Goal: Entertainment & Leisure: Browse casually

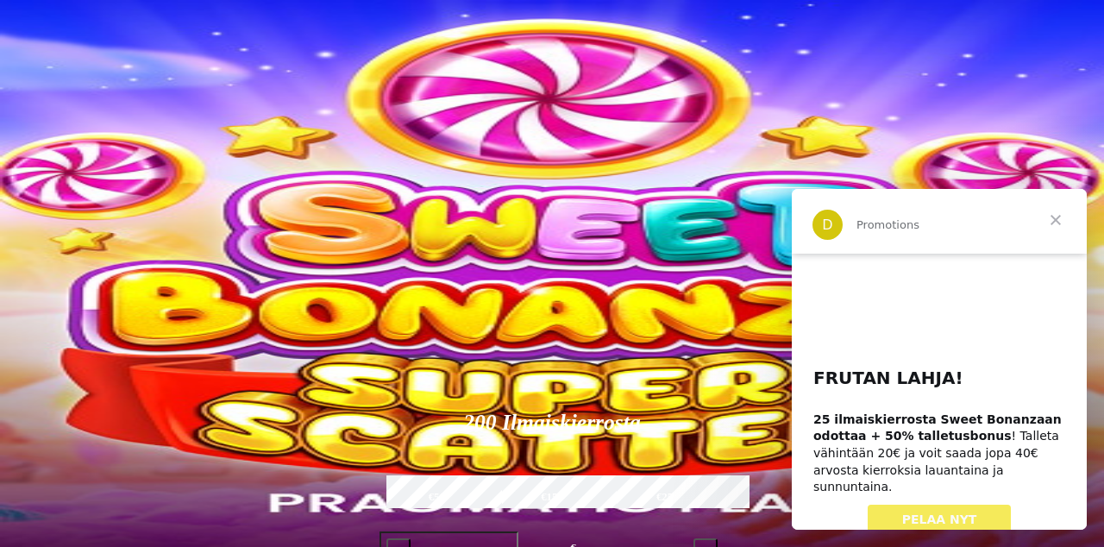
scroll to position [77, 0]
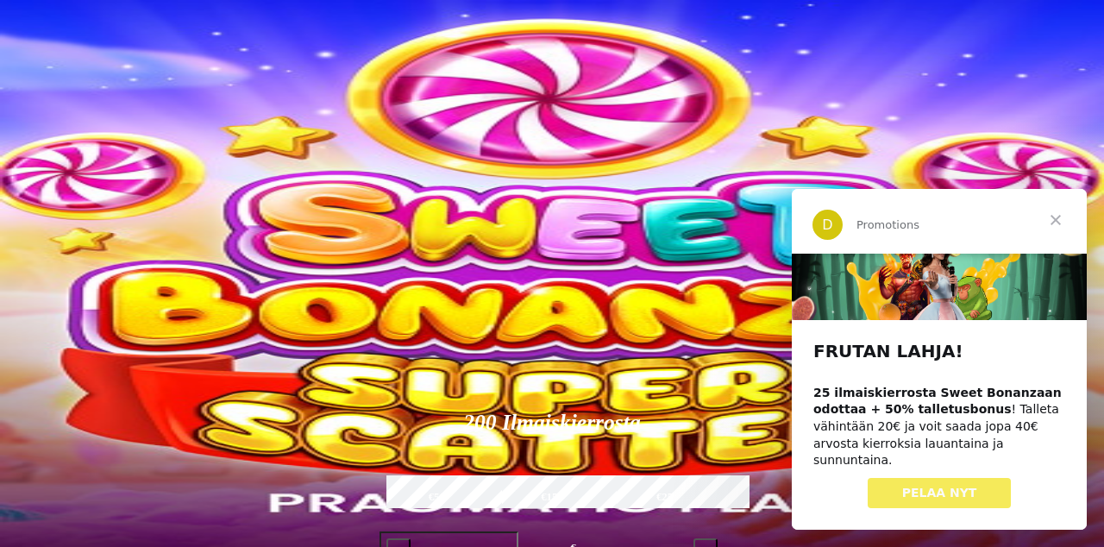
click at [1059, 233] on span "Sulje" at bounding box center [1056, 220] width 62 height 62
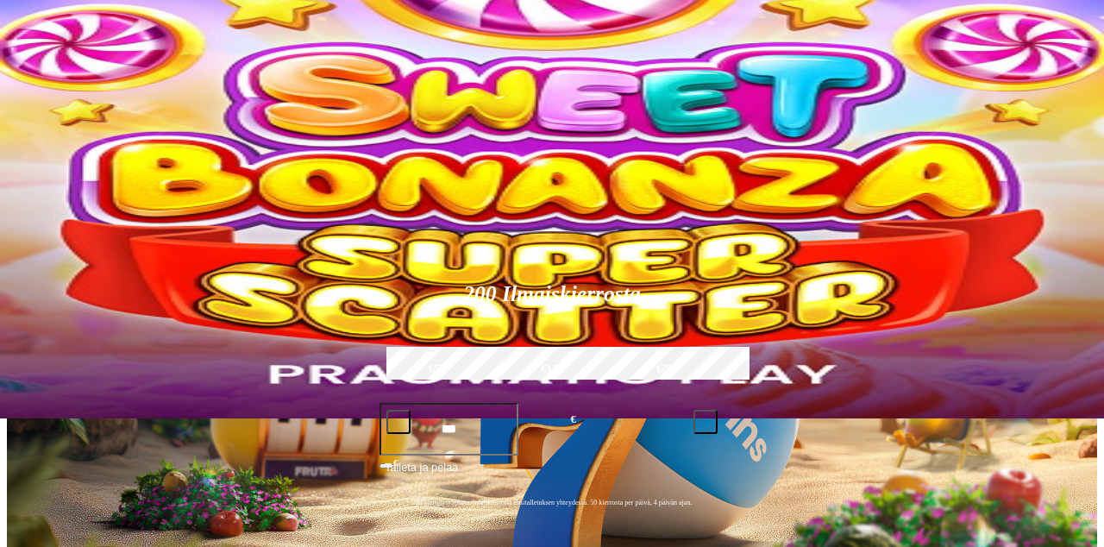
scroll to position [130, 0]
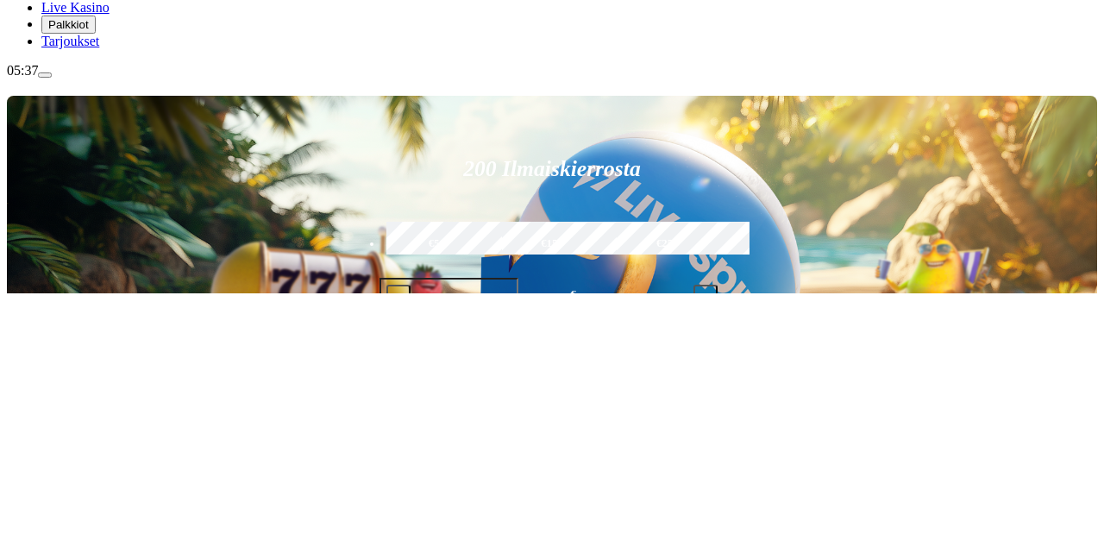
scroll to position [335, 0]
type input "**********"
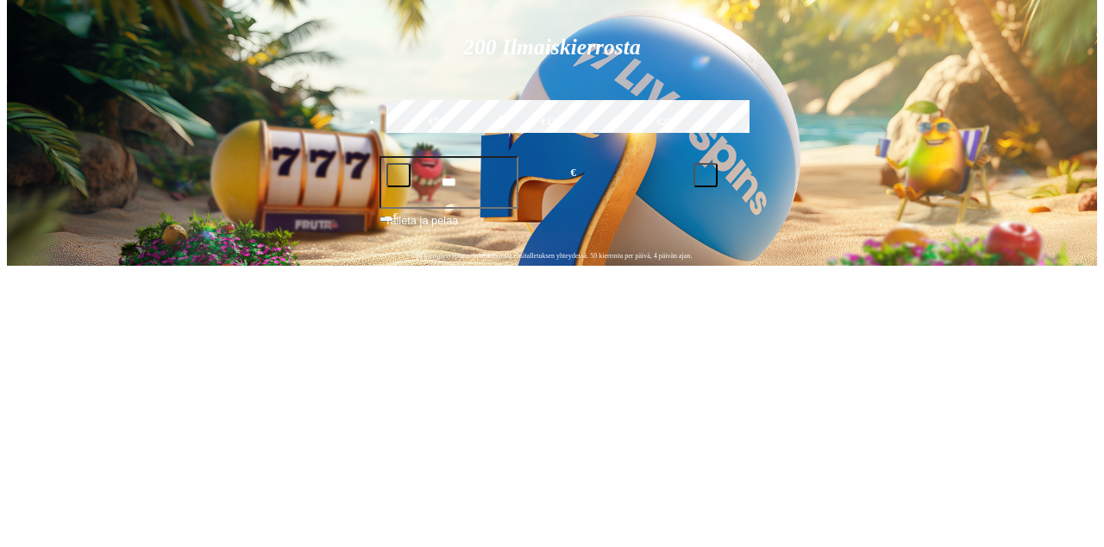
scroll to position [1701, 0]
type input "**********"
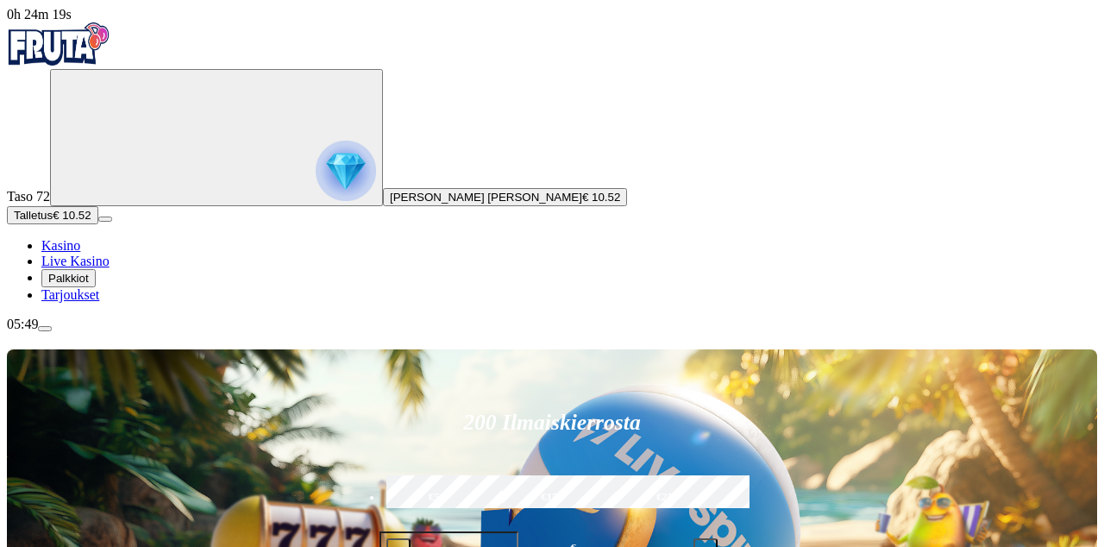
click at [390, 204] on span "[PERSON_NAME] [PERSON_NAME]" at bounding box center [486, 197] width 192 height 13
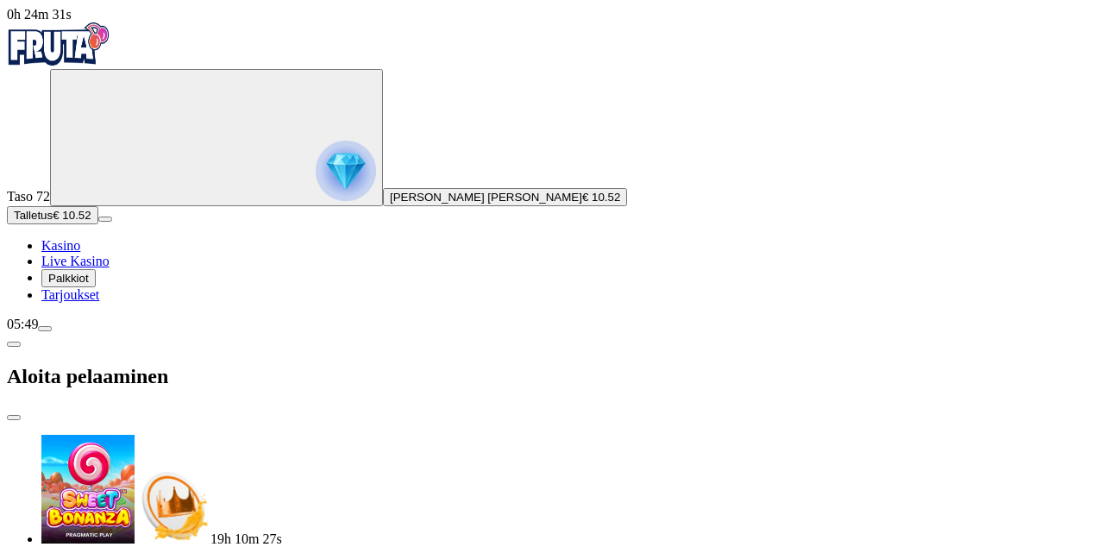
click at [14, 417] on span "close icon" at bounding box center [14, 417] width 0 height 0
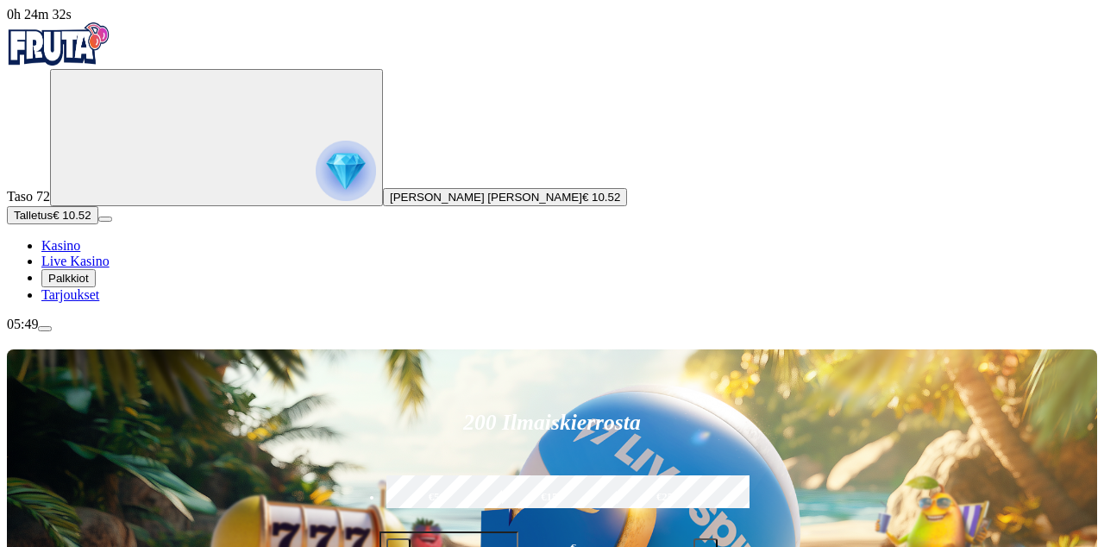
click at [89, 285] on span "Palkkiot" at bounding box center [68, 278] width 41 height 13
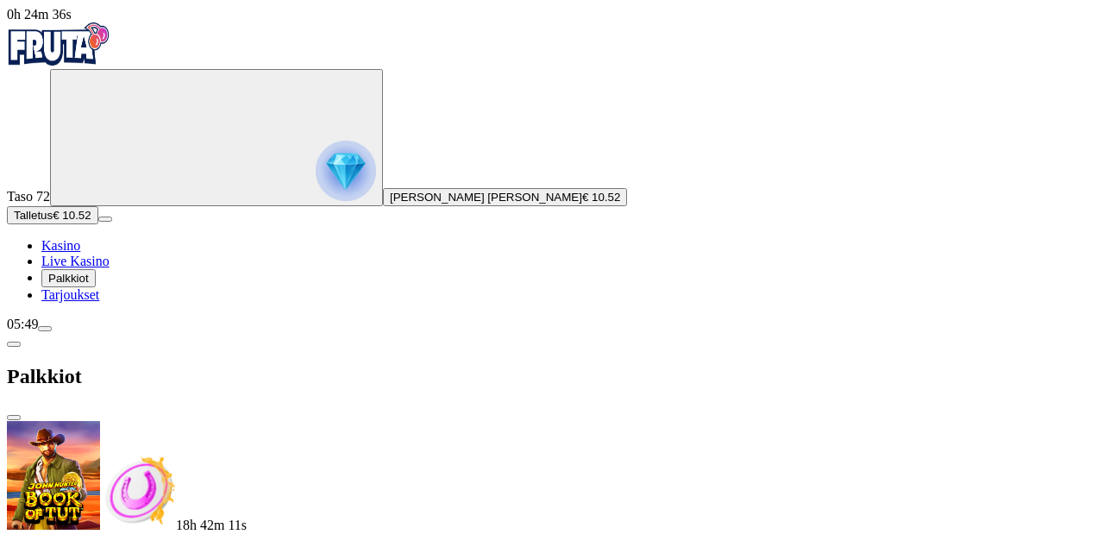
scroll to position [555, 0]
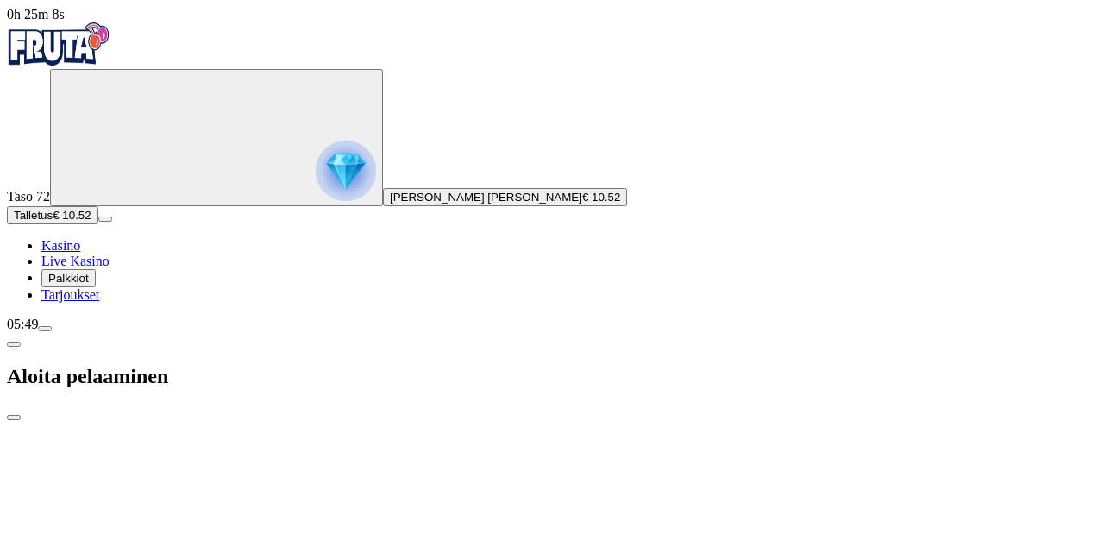
click at [14, 417] on span "close icon" at bounding box center [14, 417] width 0 height 0
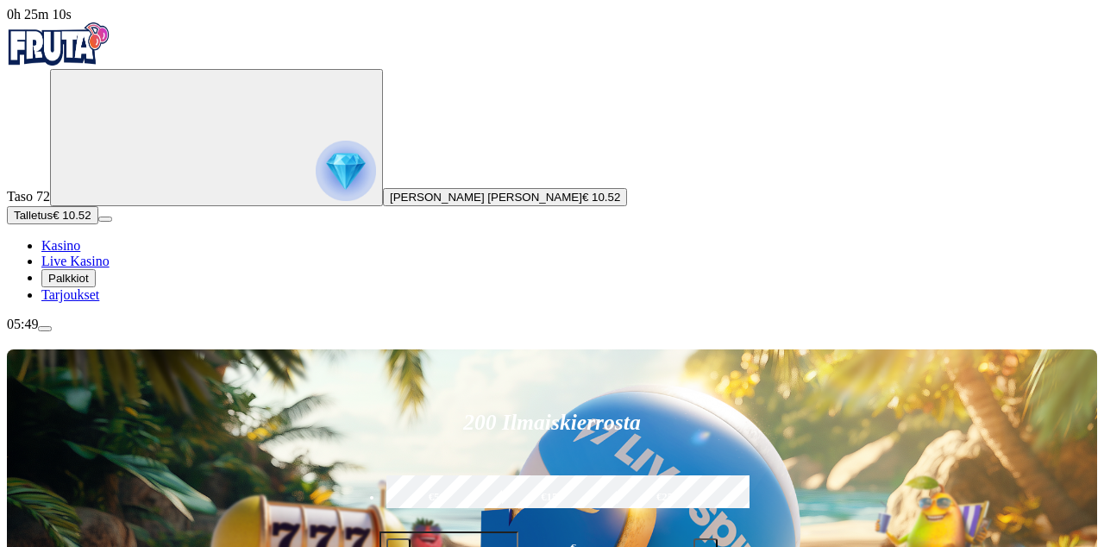
click at [316, 201] on img "Primary" at bounding box center [346, 171] width 60 height 60
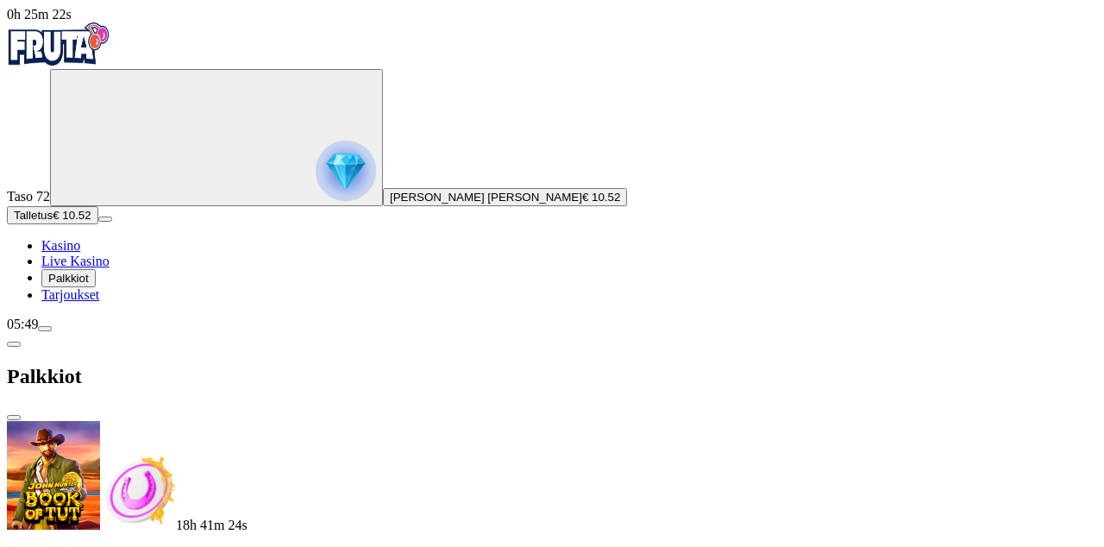
scroll to position [555, 0]
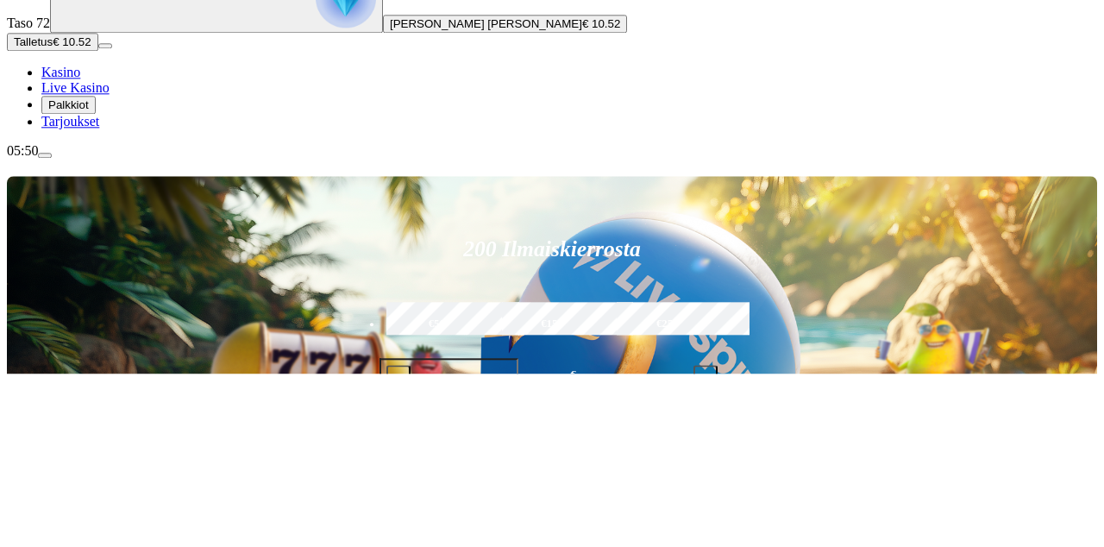
type input "*****"
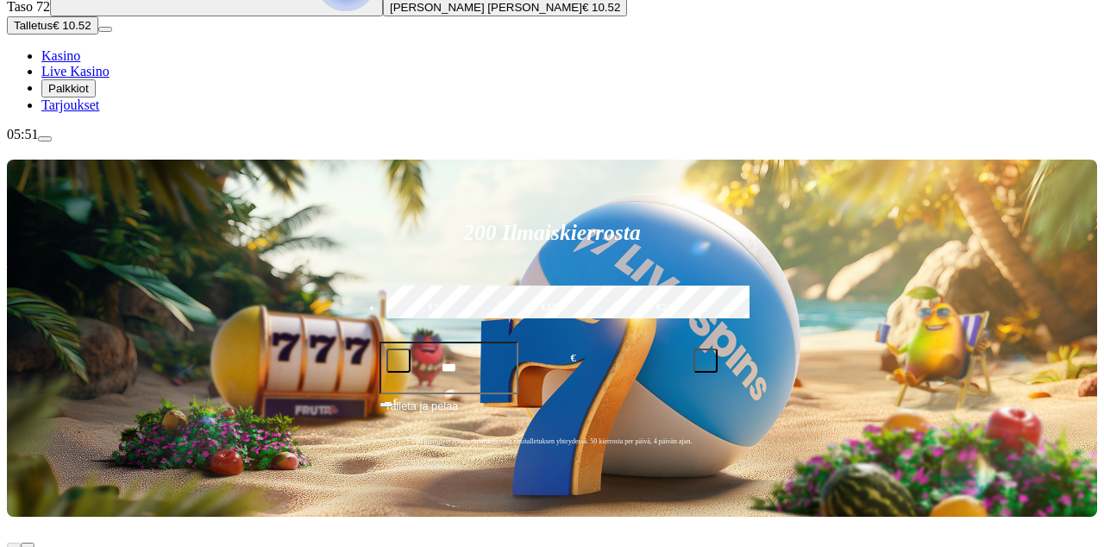
scroll to position [191, 0]
